Goal: Download file/media

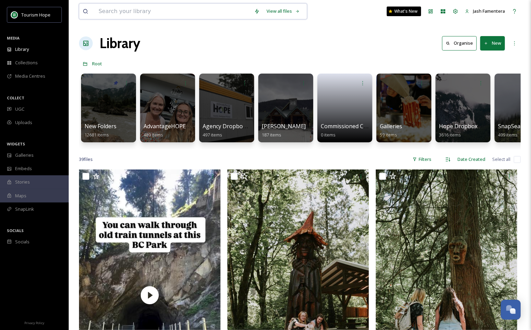
click at [118, 14] on input at bounding box center [173, 11] width 156 height 15
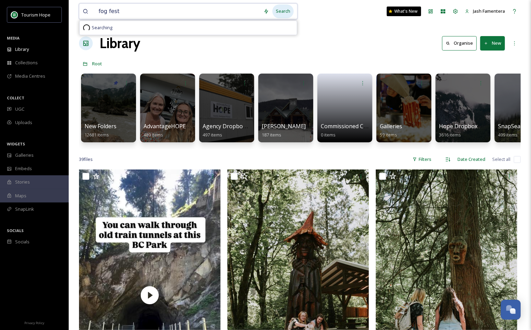
type input "fog fest"
click at [280, 6] on div "Search" at bounding box center [283, 10] width 21 height 13
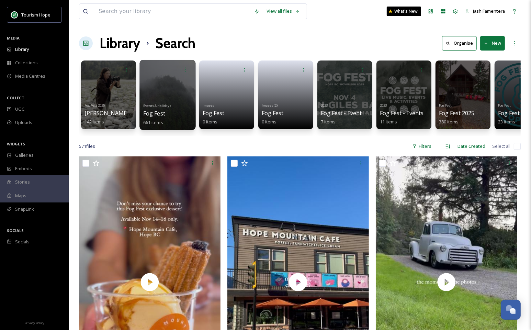
click at [168, 85] on div at bounding box center [168, 95] width 56 height 70
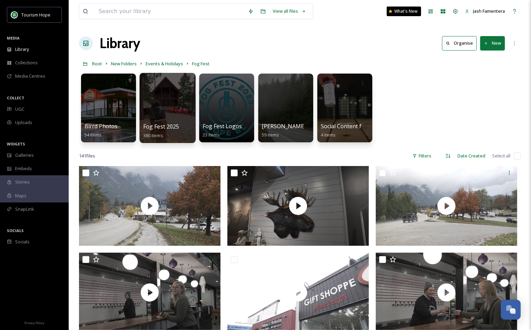
click at [174, 109] on div at bounding box center [168, 108] width 56 height 70
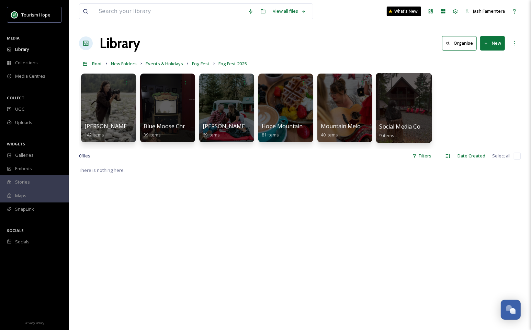
click at [387, 104] on div at bounding box center [404, 108] width 56 height 70
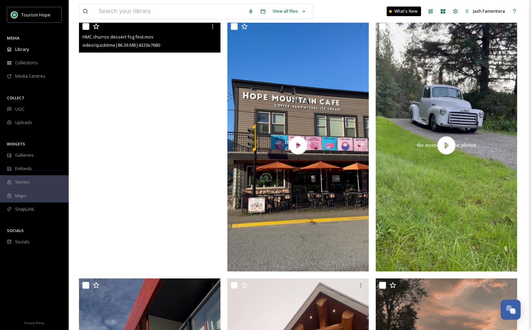
scroll to position [81, 0]
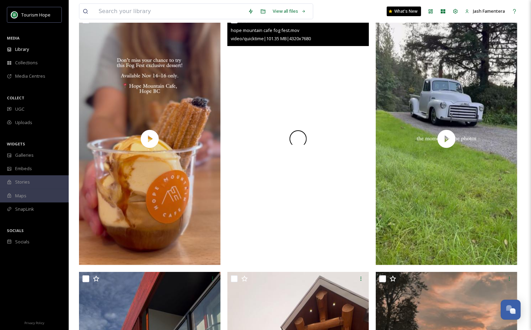
click at [273, 124] on div at bounding box center [299, 139] width 142 height 252
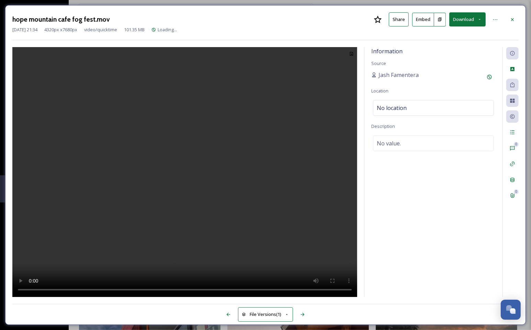
click at [191, 143] on video at bounding box center [184, 172] width 345 height 250
click at [511, 19] on icon at bounding box center [512, 19] width 5 height 5
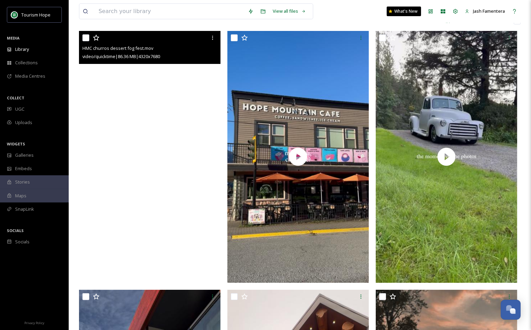
scroll to position [61, 0]
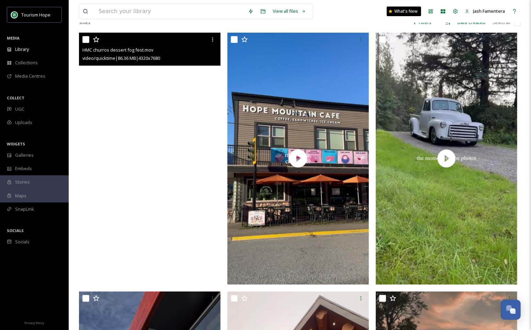
click at [108, 93] on video "HMC churros dessert fog fest.mov" at bounding box center [150, 159] width 142 height 252
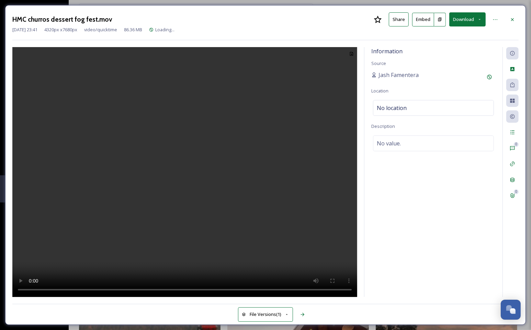
click at [225, 107] on video at bounding box center [184, 172] width 345 height 250
click at [146, 130] on video at bounding box center [184, 172] width 345 height 250
click at [515, 14] on div at bounding box center [513, 19] width 12 height 12
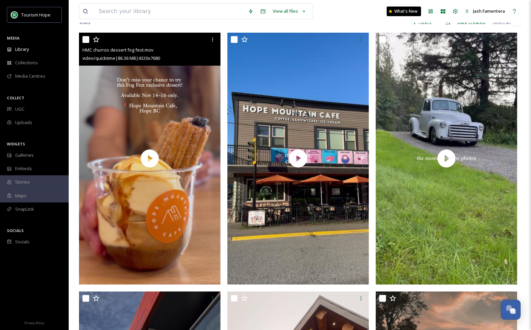
click at [87, 40] on input "checkbox" at bounding box center [85, 39] width 7 height 7
checkbox input "true"
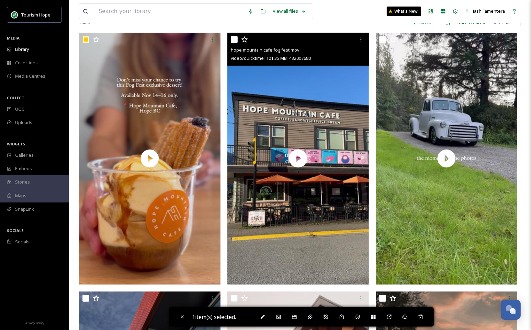
click at [231, 39] on input "checkbox" at bounding box center [234, 39] width 7 height 7
checkbox input "true"
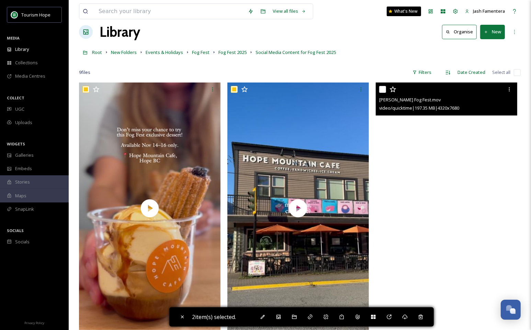
scroll to position [8, 0]
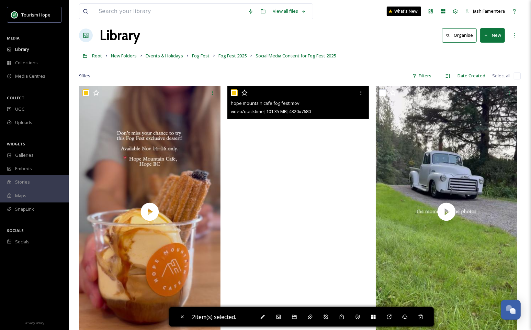
click at [274, 170] on video "hope mountain cafe fog fest.mov" at bounding box center [299, 212] width 142 height 252
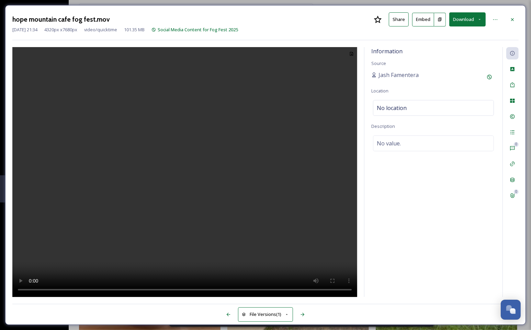
click at [470, 213] on div "Information Source Jash Famentera Location No location Description No value." at bounding box center [434, 172] width 138 height 250
click at [511, 15] on div at bounding box center [513, 19] width 12 height 12
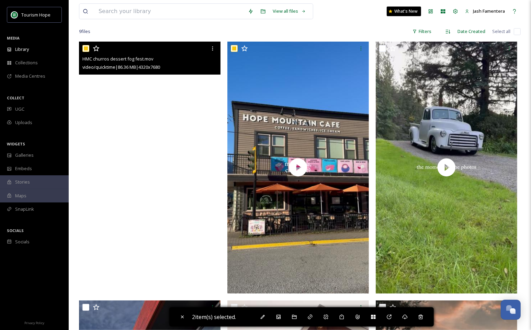
scroll to position [52, 0]
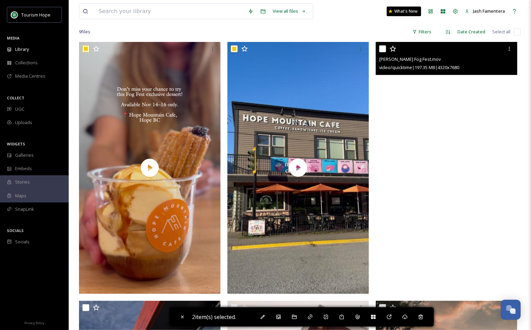
click at [424, 125] on video "Hannah V. Fog Fest.mov" at bounding box center [447, 168] width 142 height 252
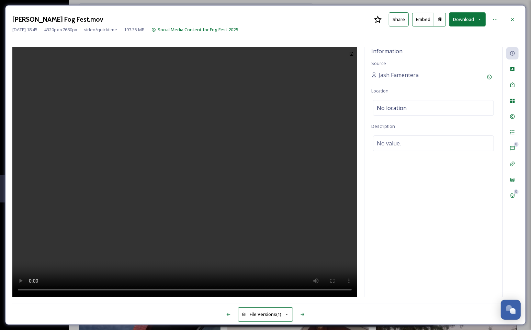
click at [182, 155] on video at bounding box center [184, 172] width 345 height 250
click at [508, 18] on div at bounding box center [513, 19] width 12 height 12
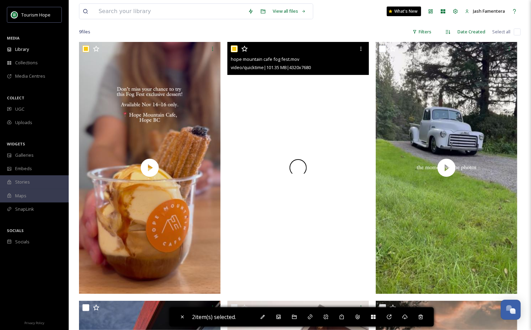
click at [281, 108] on div at bounding box center [299, 168] width 142 height 252
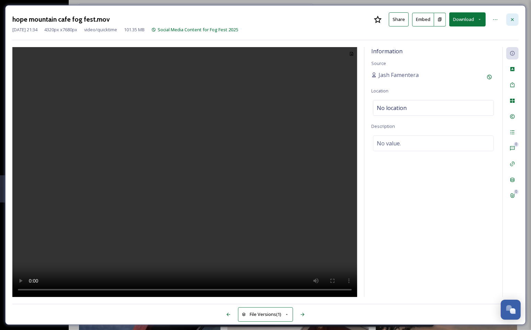
click at [512, 18] on icon at bounding box center [512, 19] width 5 height 5
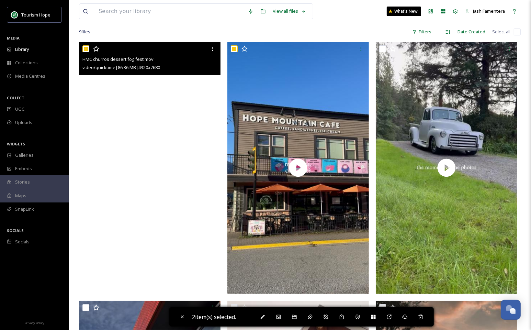
click at [134, 123] on video "HMC churros dessert fog fest.mov" at bounding box center [150, 168] width 142 height 252
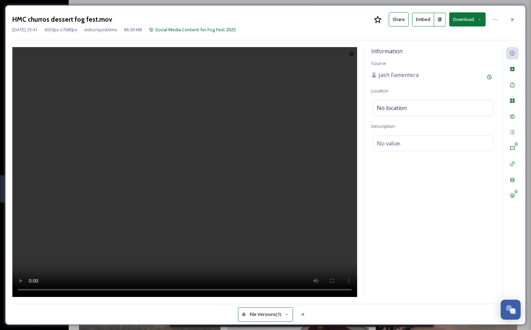
click at [470, 21] on button "Download" at bounding box center [468, 19] width 36 height 14
click at [506, 20] on div "HMC churros dessert fog fest.mov Share Embed Download Download Original (4320 x…" at bounding box center [265, 19] width 507 height 14
click at [509, 20] on div at bounding box center [513, 19] width 12 height 12
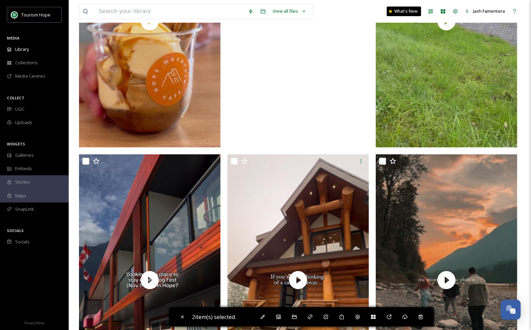
scroll to position [238, 0]
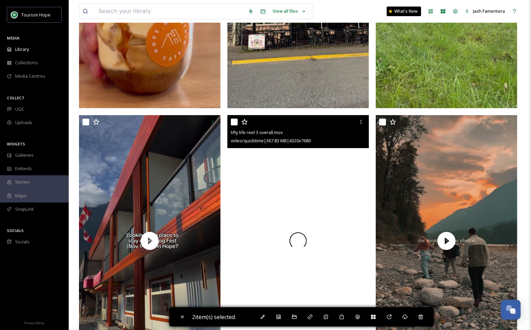
click at [287, 166] on div at bounding box center [299, 241] width 142 height 252
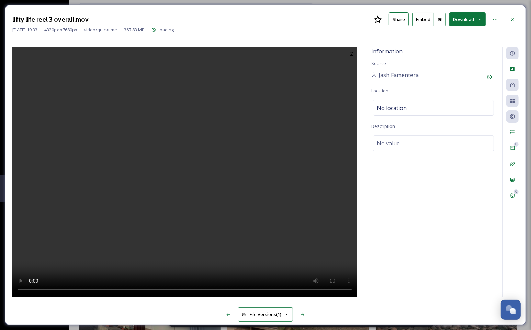
click at [196, 145] on video at bounding box center [184, 172] width 345 height 250
click at [512, 14] on div at bounding box center [513, 19] width 12 height 12
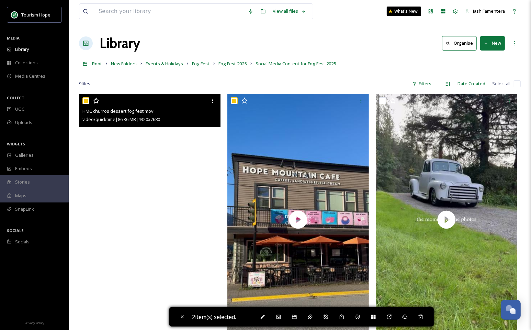
click at [152, 162] on video "HMC churros dessert fog fest.mov" at bounding box center [150, 220] width 142 height 252
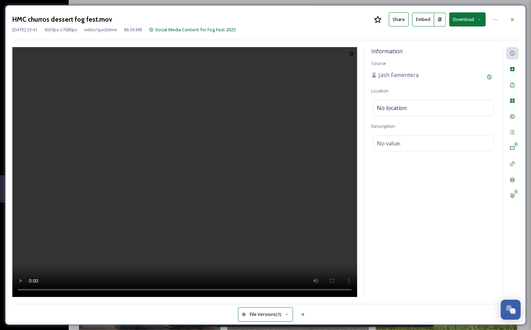
click at [166, 163] on video at bounding box center [184, 172] width 345 height 250
click at [507, 17] on div at bounding box center [513, 19] width 12 height 12
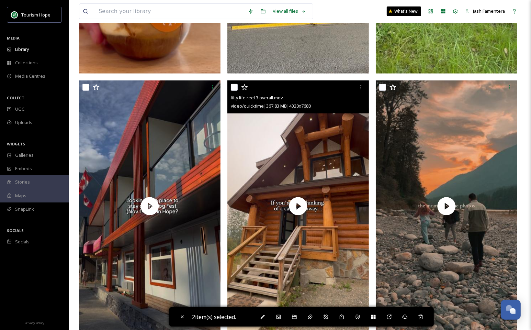
scroll to position [290, 0]
